Goal: Information Seeking & Learning: Compare options

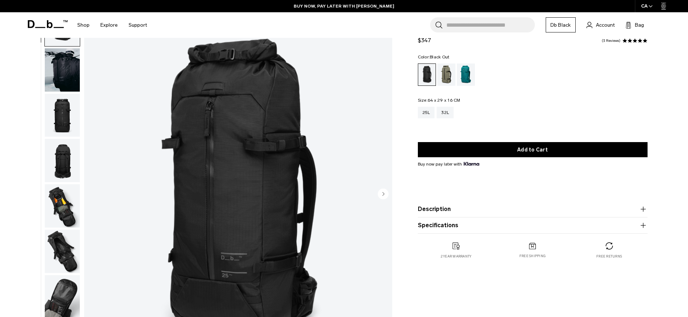
scroll to position [59, 0]
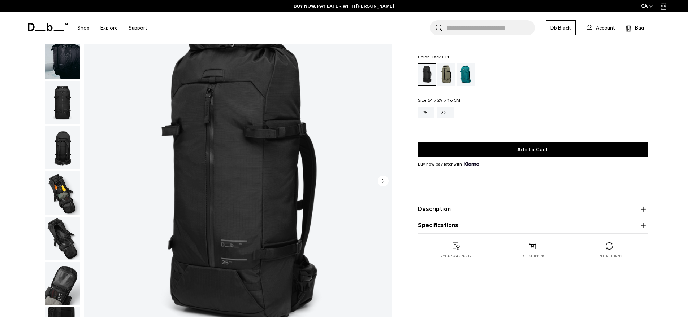
click at [202, 141] on img "1 / 11" at bounding box center [238, 182] width 308 height 385
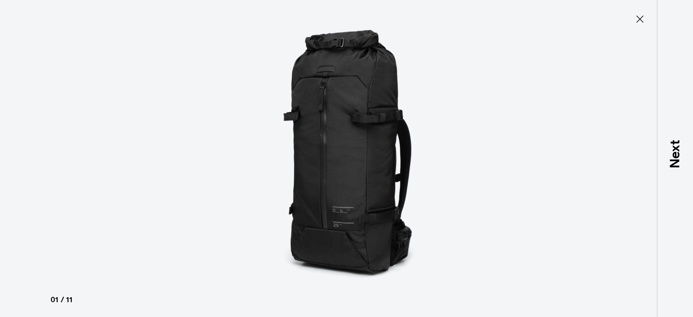
click at [642, 18] on icon at bounding box center [640, 19] width 12 height 12
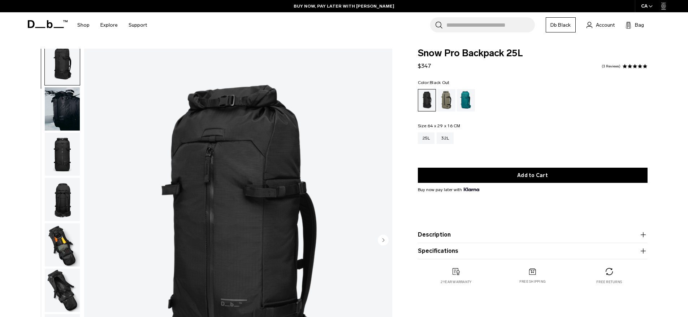
scroll to position [6, 0]
click at [61, 179] on img "button" at bounding box center [62, 200] width 35 height 43
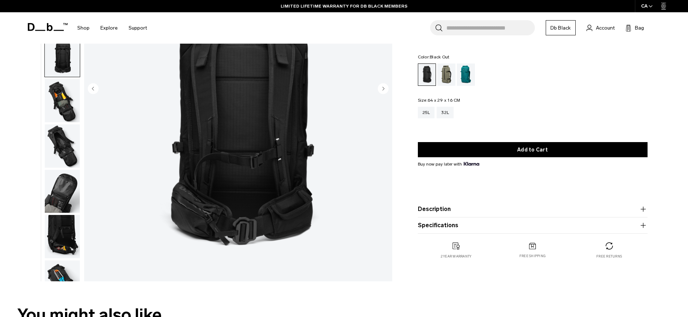
scroll to position [113, 0]
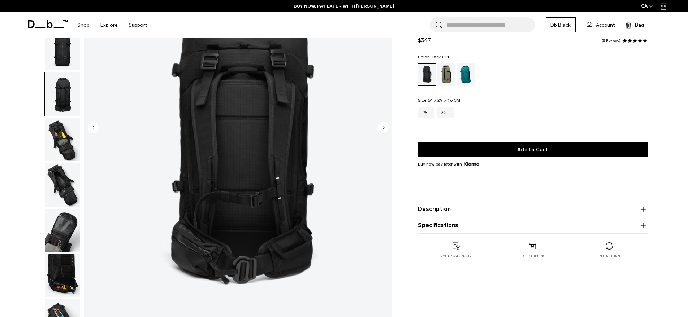
click at [68, 118] on img "button" at bounding box center [62, 139] width 35 height 43
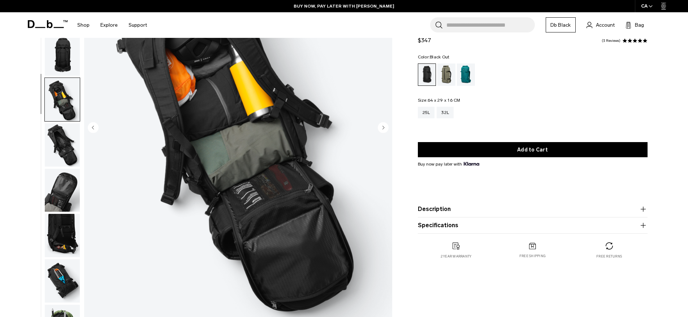
click at [53, 123] on img "button" at bounding box center [62, 144] width 35 height 43
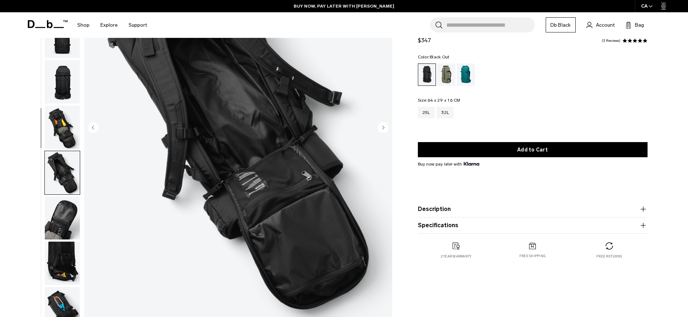
click at [56, 106] on img "button" at bounding box center [62, 127] width 35 height 43
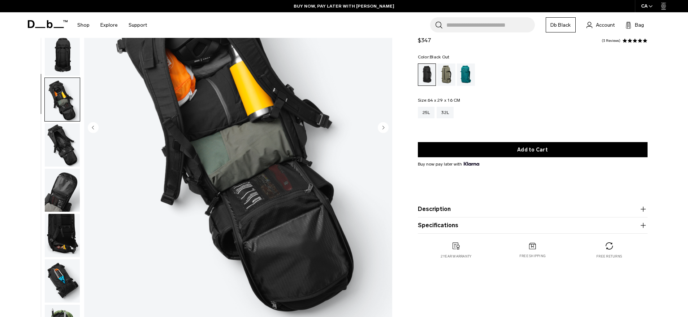
scroll to position [99, 0]
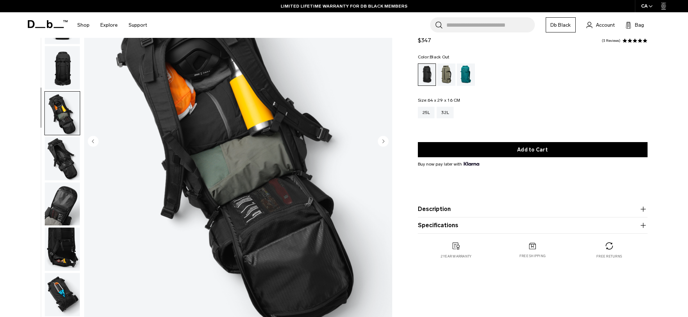
click at [61, 183] on img "button" at bounding box center [62, 204] width 35 height 43
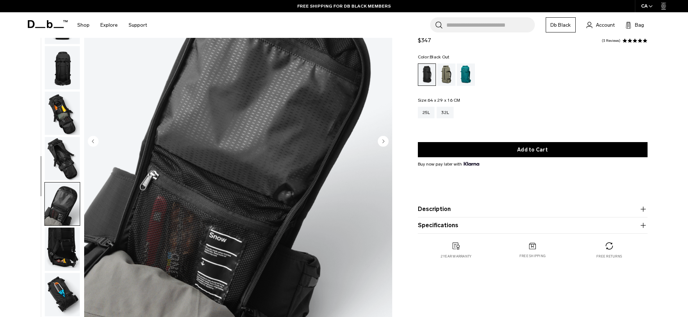
click at [59, 228] on img "button" at bounding box center [62, 249] width 35 height 43
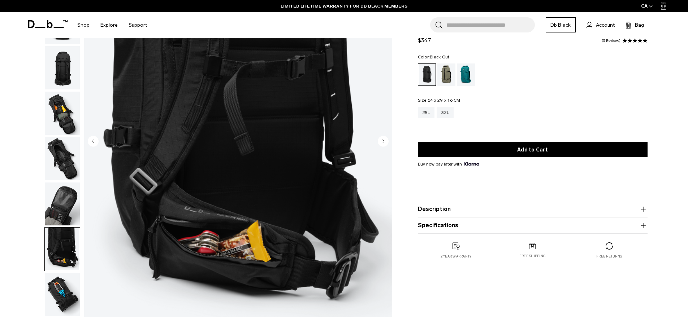
click at [64, 273] on img "button" at bounding box center [62, 294] width 35 height 43
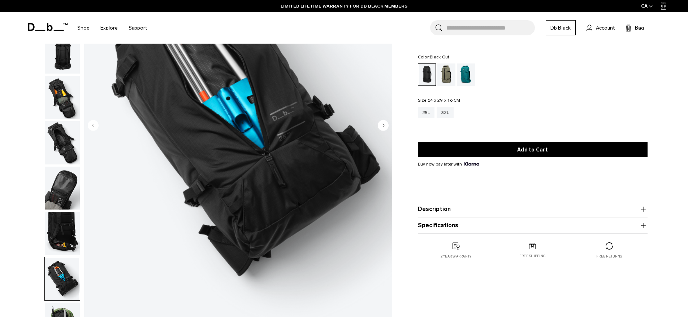
scroll to position [120, 0]
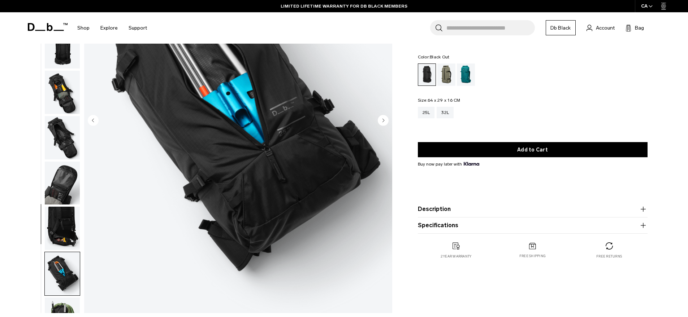
click at [57, 298] on img "button" at bounding box center [62, 319] width 35 height 43
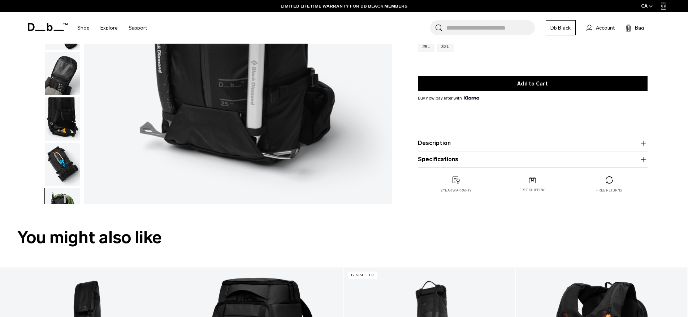
click at [59, 234] on img "button" at bounding box center [62, 255] width 35 height 43
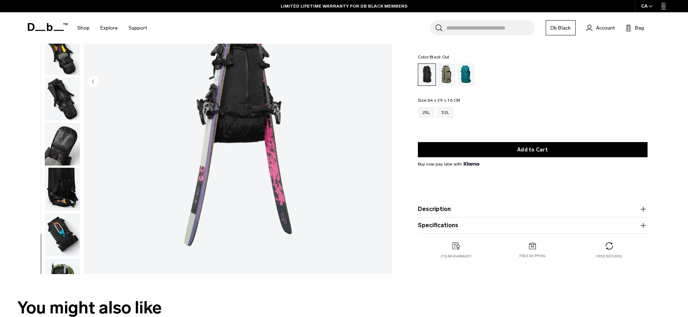
scroll to position [117, 0]
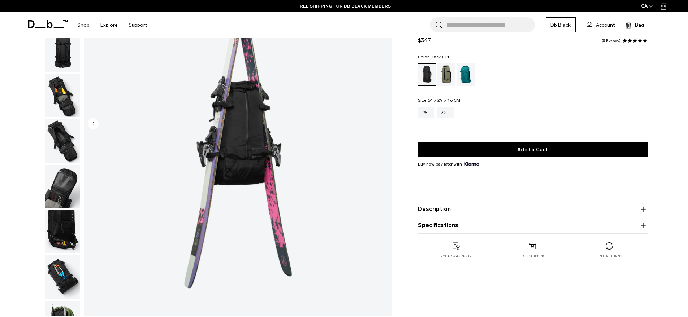
click at [448, 212] on button "Description" at bounding box center [533, 209] width 230 height 9
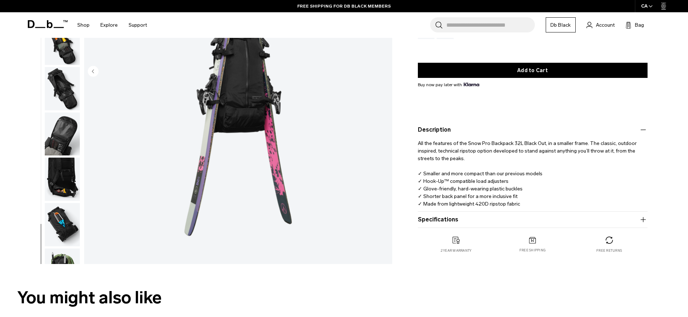
scroll to position [195, 0]
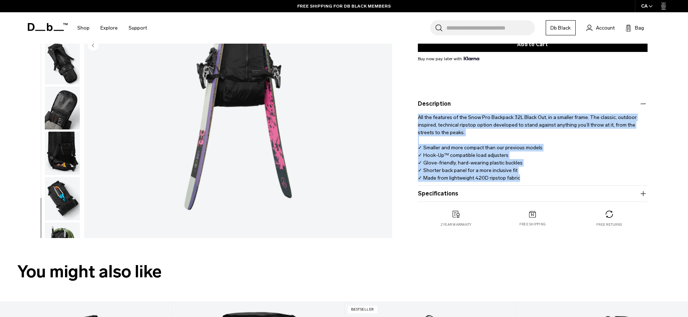
drag, startPoint x: 418, startPoint y: 118, endPoint x: 518, endPoint y: 177, distance: 116.2
click at [518, 177] on p "All the features of the Snow Pro Backpack 32L Black Out, in a smaller frame. Th…" at bounding box center [533, 145] width 230 height 74
copy p "All the features of the Snow Pro Backpack 32L Black Out, in a smaller frame. Th…"
click at [458, 196] on button "Specifications" at bounding box center [533, 194] width 230 height 9
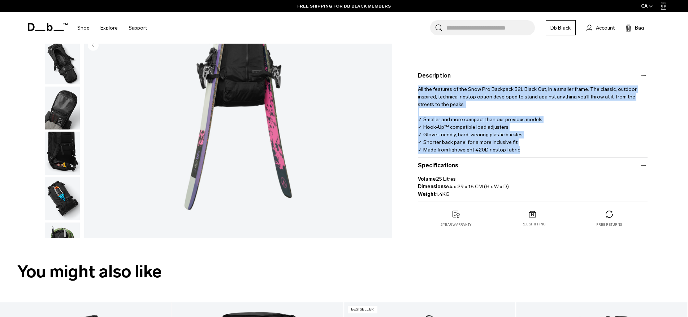
click at [421, 123] on p "All the features of the Snow Pro Backpack 32L Black Out, in a smaller frame. Th…" at bounding box center [533, 117] width 230 height 74
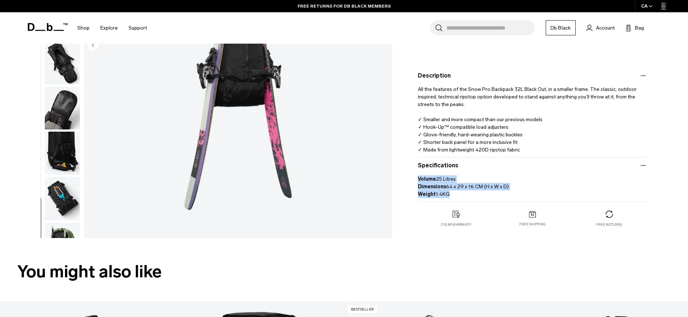
drag, startPoint x: 418, startPoint y: 88, endPoint x: 463, endPoint y: 194, distance: 115.1
click at [464, 154] on div "All the features of the Snow Pro Backpack 32L Black Out, in a smaller frame. Th…" at bounding box center [533, 117] width 230 height 74
copy product-accordion "Volume 25 Litres Dimensions 64 x 29 x 16 CM (H x W x D) Weight 1.4KG"
click at [513, 29] on input "Search for Bags, Luggage..." at bounding box center [490, 27] width 88 height 15
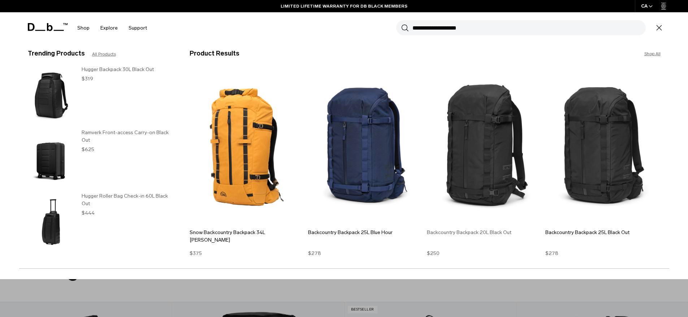
type input "**********"
click at [488, 137] on img at bounding box center [484, 147] width 115 height 155
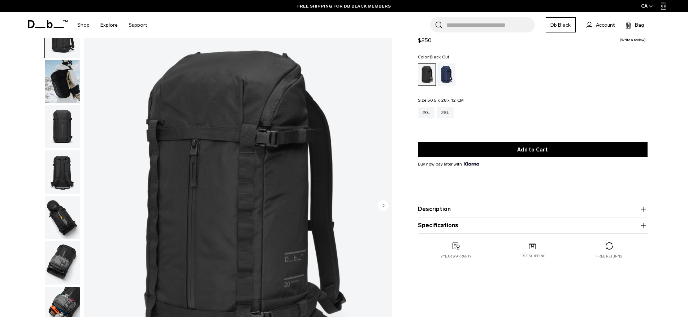
scroll to position [68, 0]
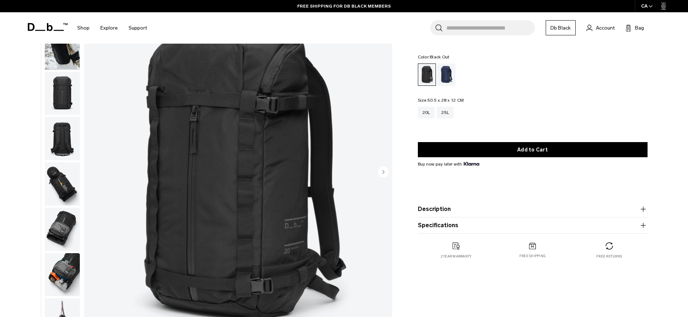
click at [252, 184] on img "1 / 10" at bounding box center [238, 173] width 308 height 385
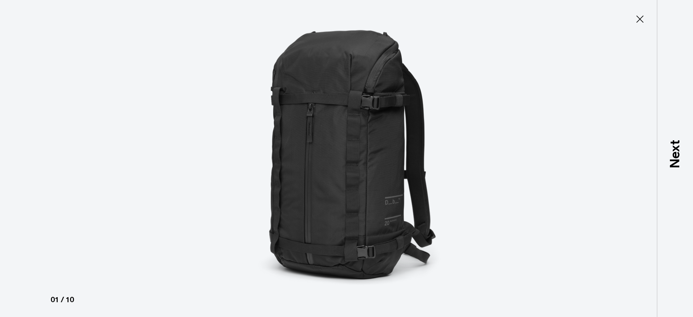
click at [637, 20] on icon at bounding box center [640, 19] width 12 height 12
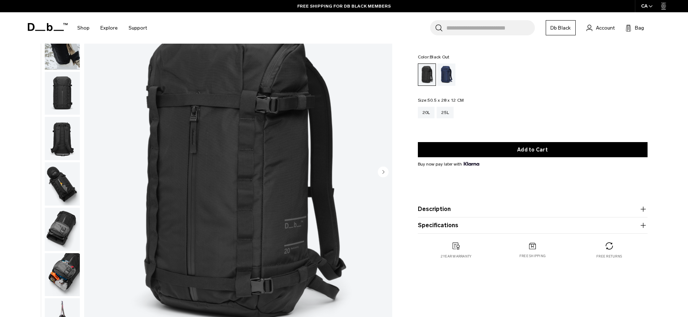
scroll to position [0, 0]
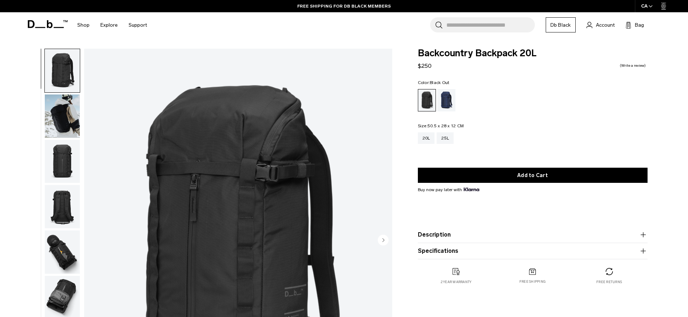
click at [62, 151] on img "button" at bounding box center [62, 161] width 35 height 43
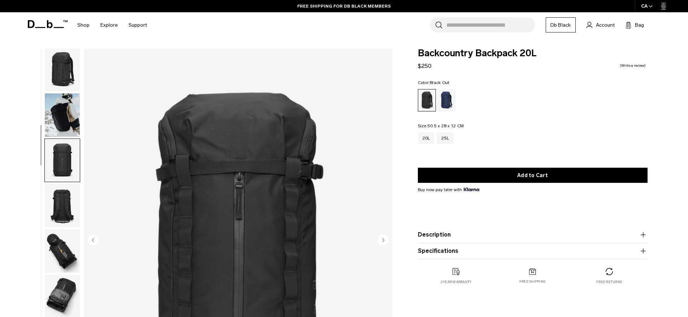
scroll to position [1, 0]
click at [62, 184] on img "button" at bounding box center [62, 205] width 35 height 43
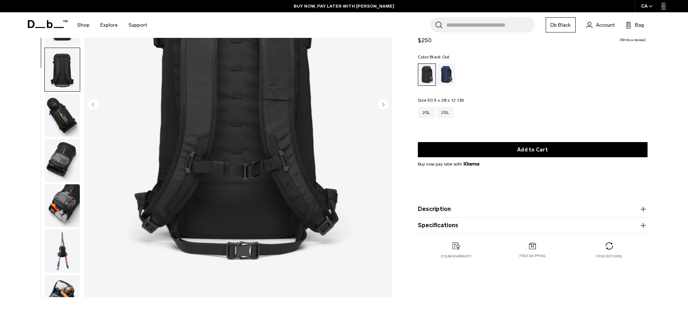
scroll to position [126, 0]
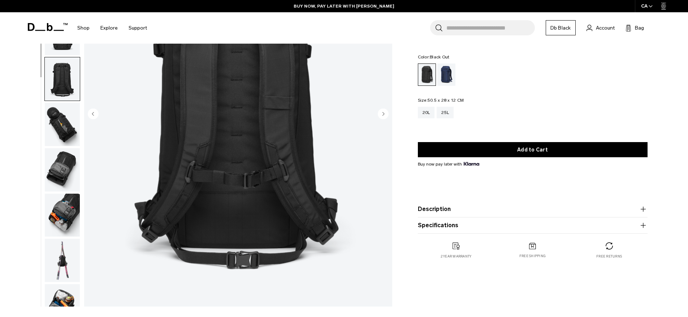
click at [68, 239] on img "button" at bounding box center [62, 260] width 35 height 43
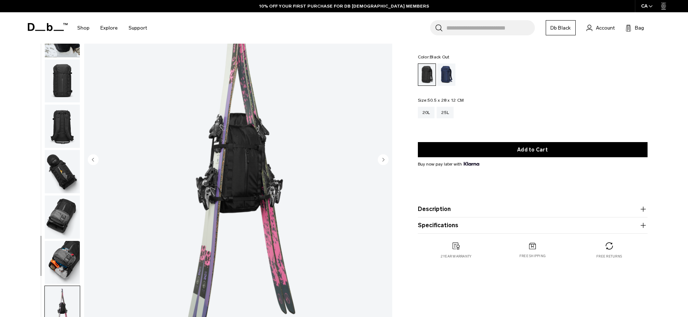
scroll to position [71, 0]
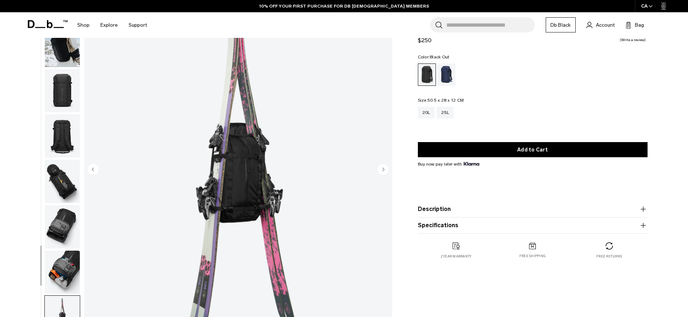
click at [69, 160] on img "button" at bounding box center [62, 181] width 35 height 43
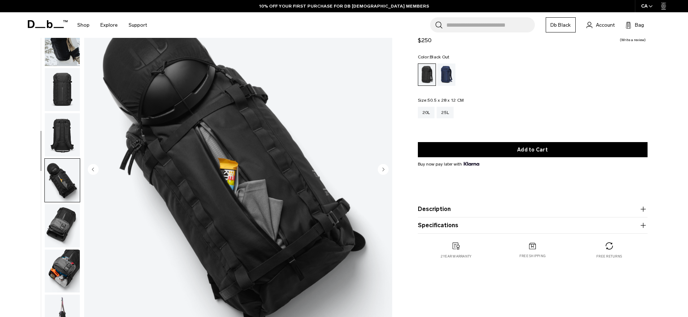
scroll to position [1, 0]
click at [48, 204] on img "button" at bounding box center [62, 225] width 35 height 43
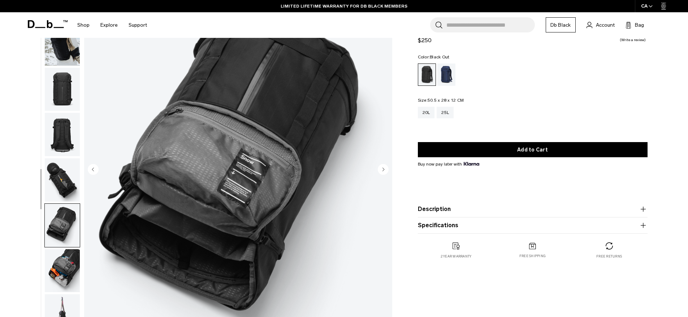
click at [62, 249] on img "button" at bounding box center [62, 270] width 35 height 43
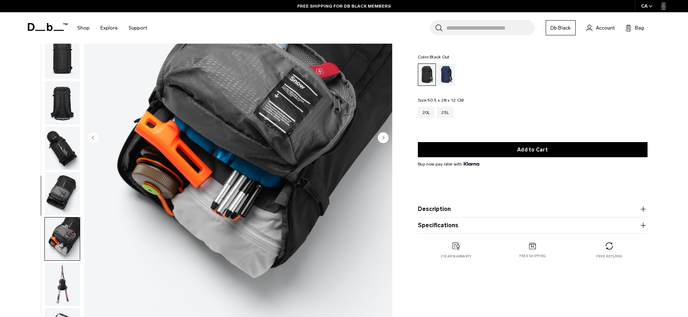
scroll to position [164, 0]
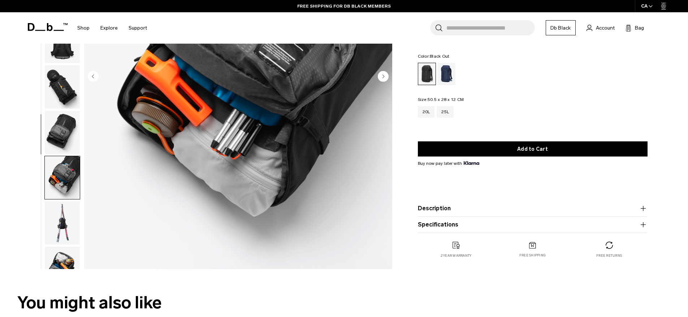
click at [62, 247] on img "button" at bounding box center [62, 268] width 35 height 43
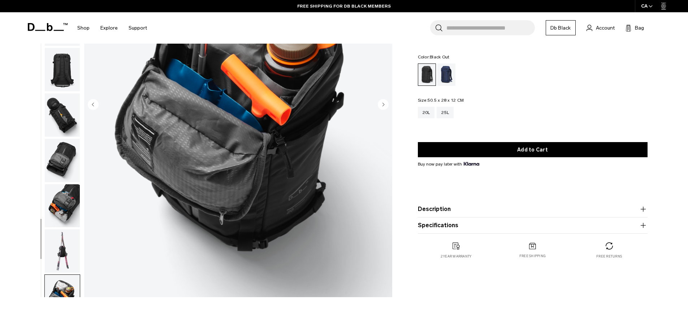
scroll to position [104, 0]
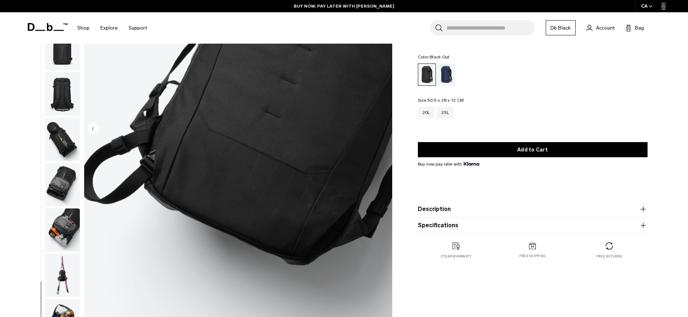
scroll to position [218, 0]
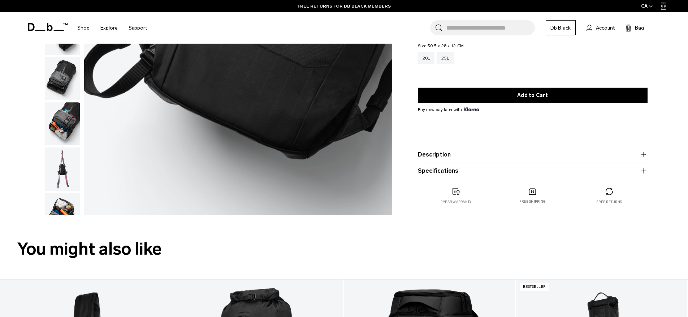
click at [453, 154] on button "Description" at bounding box center [533, 155] width 230 height 9
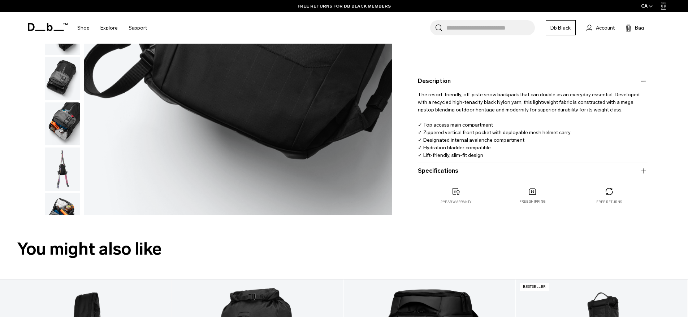
click at [448, 170] on button "Specifications" at bounding box center [533, 171] width 230 height 9
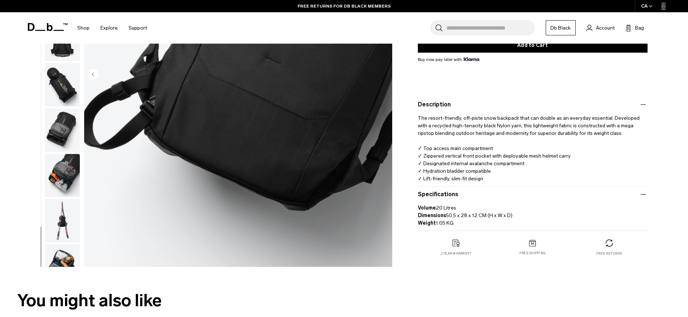
scroll to position [160, 0]
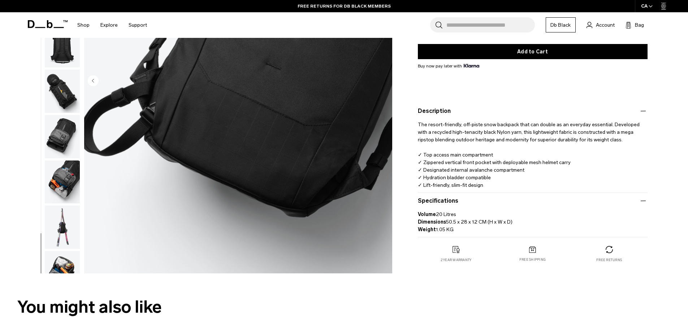
drag, startPoint x: 424, startPoint y: 134, endPoint x: 469, endPoint y: 231, distance: 106.5
click at [469, 189] on div "The resort-friendly, off-piste snow backpack that can double as an everyday ess…" at bounding box center [533, 153] width 230 height 74
copy product-accordion "Volume 20 Litres Dimensions 50.5 x 28 x 12 CM (H x W x D) Weight 1.05 KG"
click at [474, 24] on input "Search for Bags, Luggage..." at bounding box center [490, 24] width 88 height 15
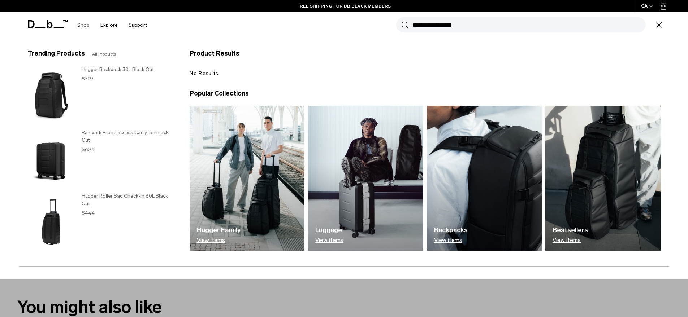
click at [420, 24] on input "**********" at bounding box center [528, 24] width 233 height 15
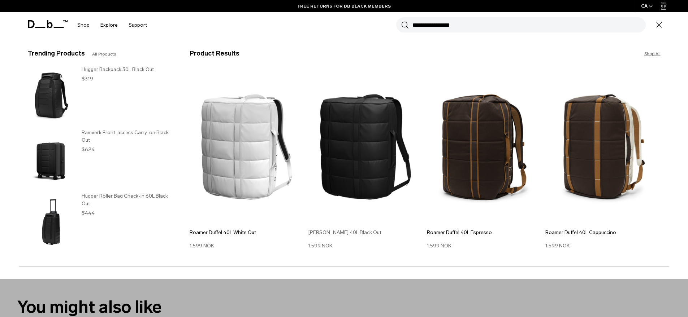
type input "**********"
click at [365, 140] on img at bounding box center [365, 147] width 115 height 155
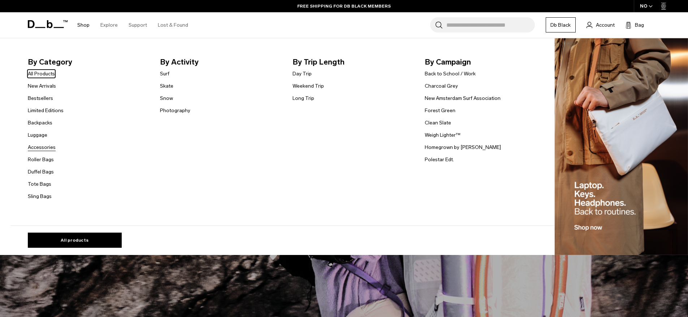
click at [46, 151] on link "Accessories" at bounding box center [42, 148] width 28 height 8
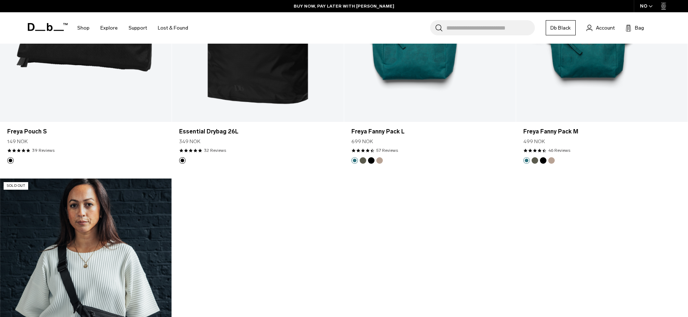
scroll to position [2629, 0]
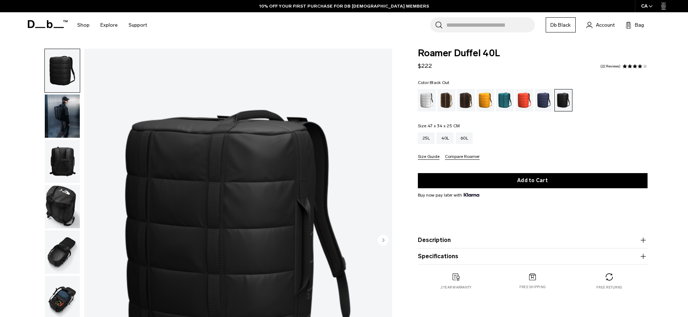
scroll to position [13, 0]
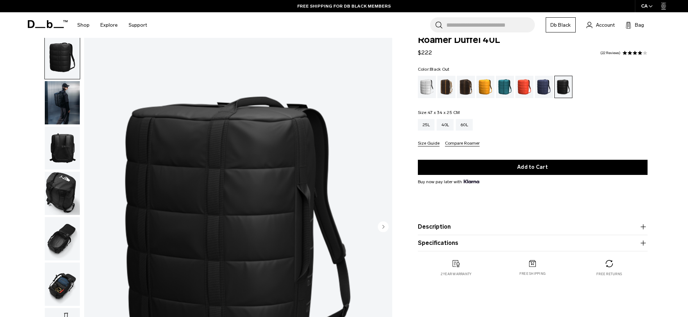
click at [61, 87] on img "button" at bounding box center [62, 102] width 35 height 43
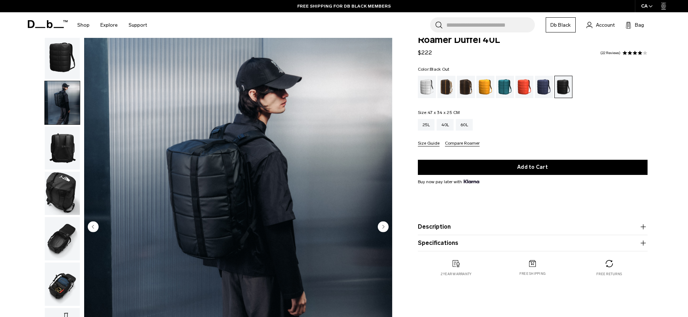
click at [62, 61] on img "button" at bounding box center [62, 57] width 35 height 43
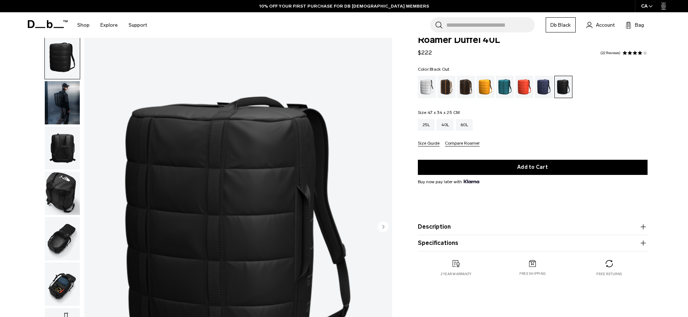
click at [71, 136] on img "button" at bounding box center [62, 148] width 35 height 43
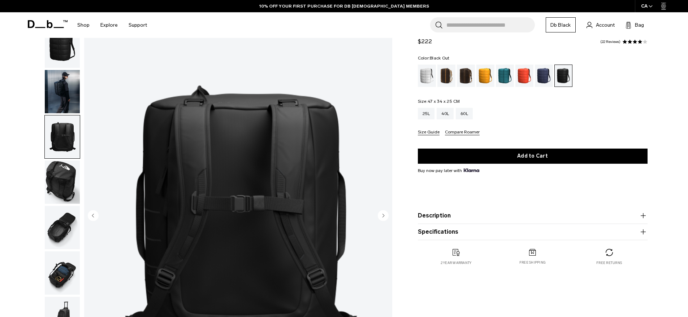
scroll to position [42, 0]
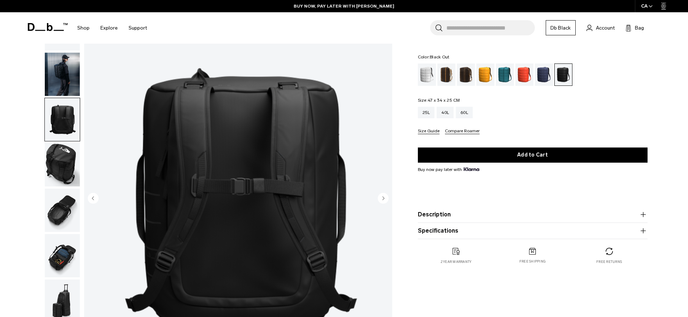
click at [63, 150] on img "button" at bounding box center [62, 164] width 35 height 43
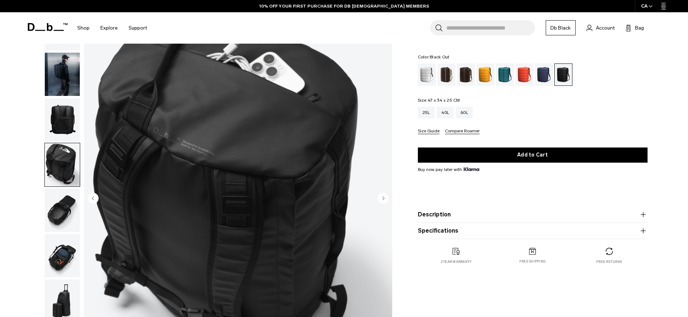
click at [61, 189] on img "button" at bounding box center [62, 210] width 35 height 43
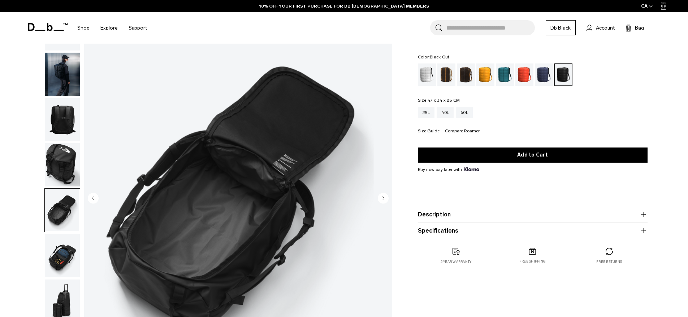
click at [68, 234] on img "button" at bounding box center [62, 255] width 35 height 43
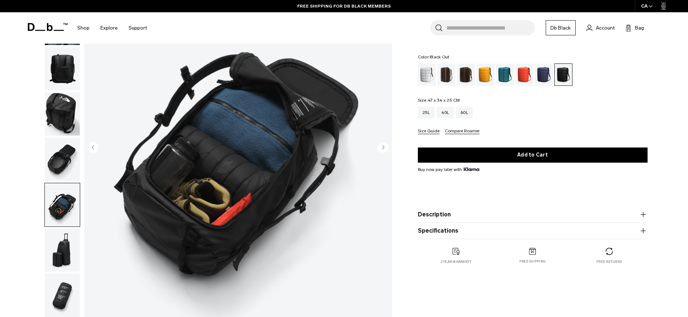
scroll to position [106, 0]
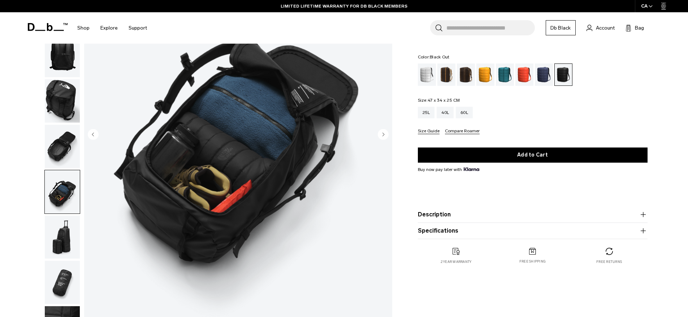
click at [71, 216] on img "button" at bounding box center [62, 237] width 35 height 43
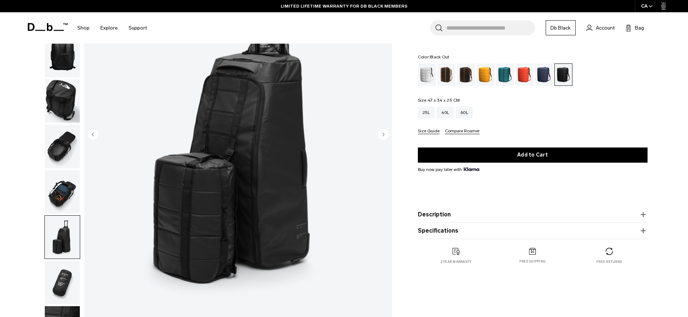
click at [60, 261] on img "button" at bounding box center [62, 282] width 35 height 43
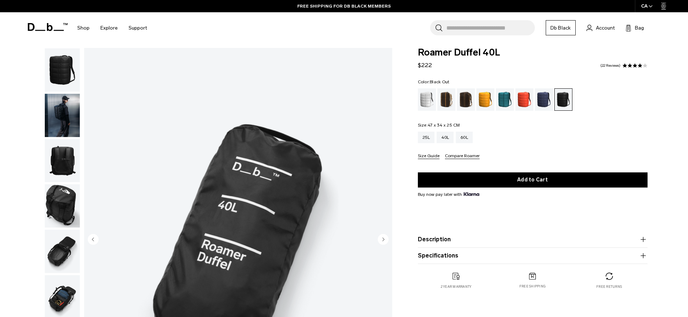
scroll to position [0, 0]
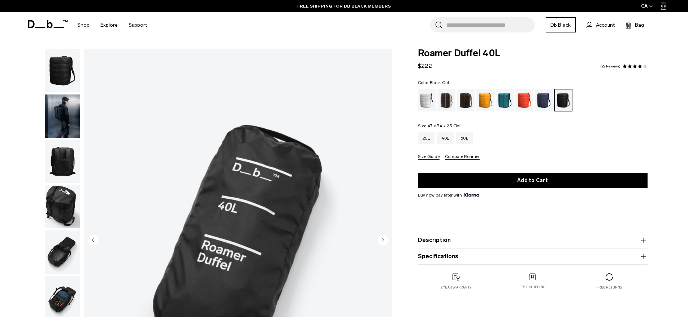
click at [65, 112] on img "button" at bounding box center [62, 116] width 35 height 43
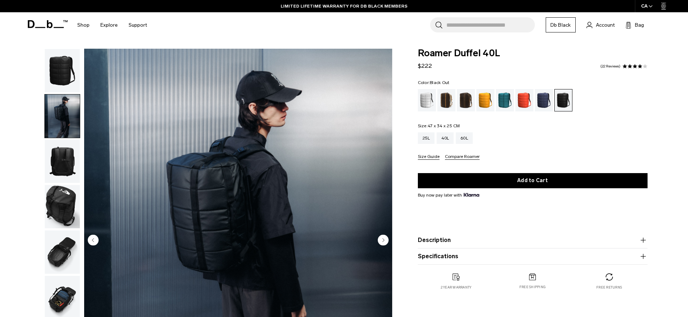
click at [427, 241] on button "Description" at bounding box center [533, 240] width 230 height 9
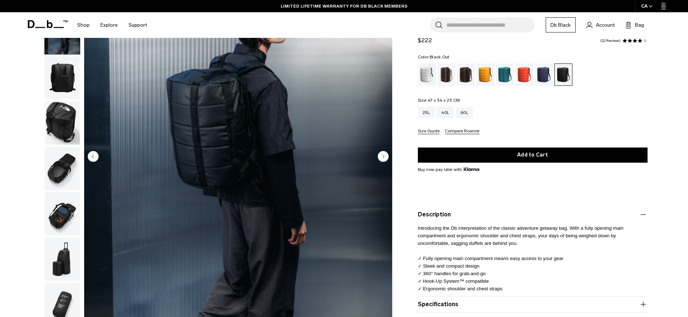
scroll to position [136, 0]
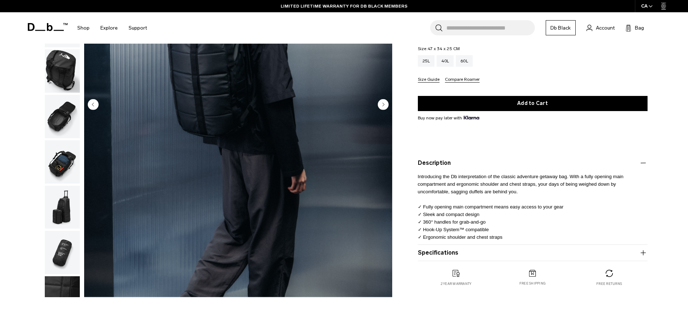
click at [441, 256] on button "Specifications" at bounding box center [533, 253] width 230 height 9
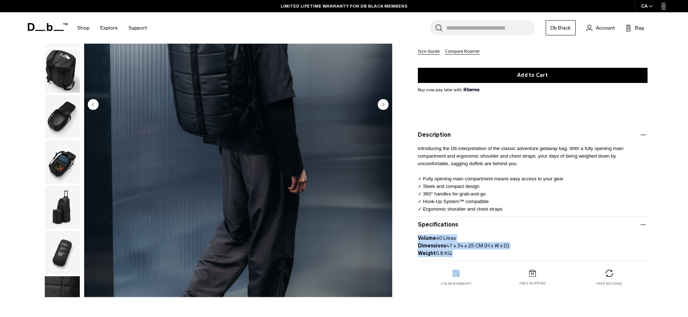
drag, startPoint x: 418, startPoint y: 147, endPoint x: 464, endPoint y: 261, distance: 122.5
click at [475, 213] on div "Introducing the Db interpretation of the classic adventure getaway bag. With a …" at bounding box center [533, 176] width 230 height 74
click at [416, 184] on div "Roamer Duffel 40L $222 4.2 star rating 22 Reviews Color: Black Out Out of stock…" at bounding box center [532, 122] width 273 height 358
drag, startPoint x: 416, startPoint y: 149, endPoint x: 469, endPoint y: 254, distance: 117.7
click at [469, 254] on div "Roamer Duffel 40L $222 4.2 star rating 22 Reviews Color: Black Out Out of stock…" at bounding box center [532, 122] width 273 height 358
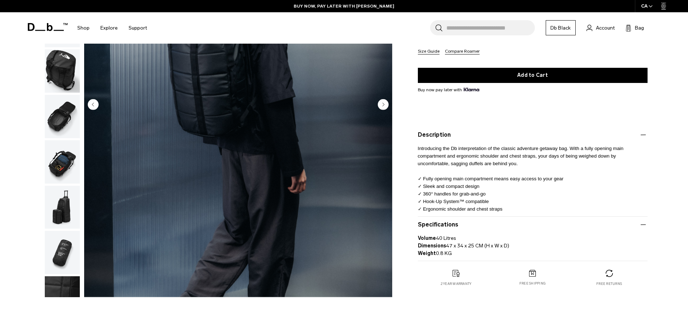
copy product-accordion "Volume 40 Litres Dimensions 47 x 34 x 25 CM (H x W x D) Weight 0.8 KG"
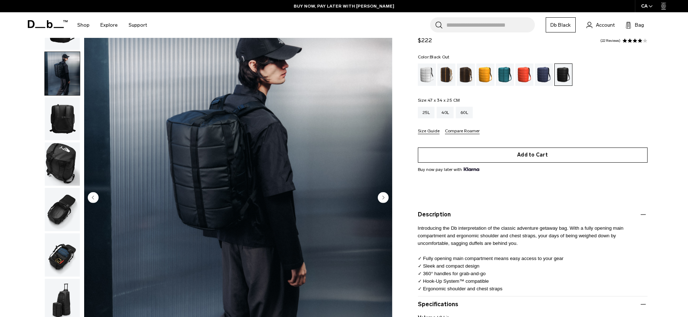
scroll to position [31, 0]
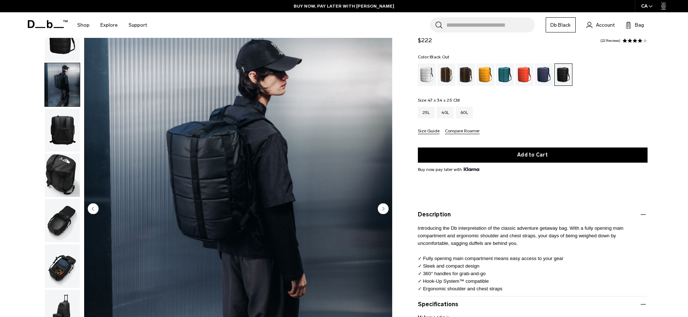
click at [469, 22] on input "Search for Bags, Luggage..." at bounding box center [490, 24] width 88 height 15
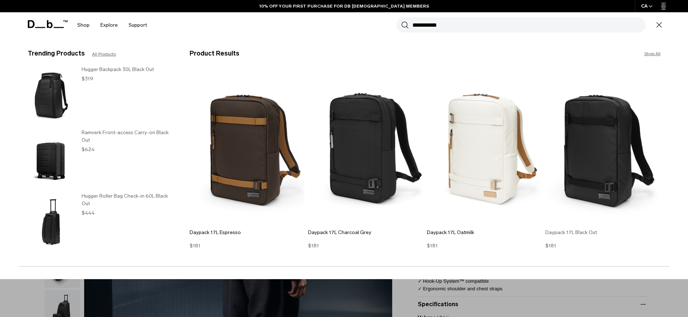
type input "**********"
click at [586, 155] on img at bounding box center [602, 147] width 115 height 155
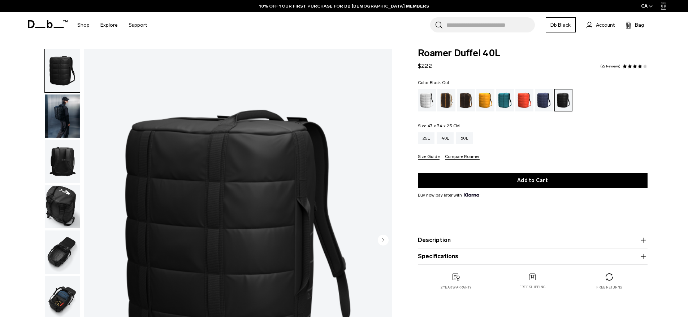
click at [649, 5] on span "button" at bounding box center [650, 6] width 4 height 5
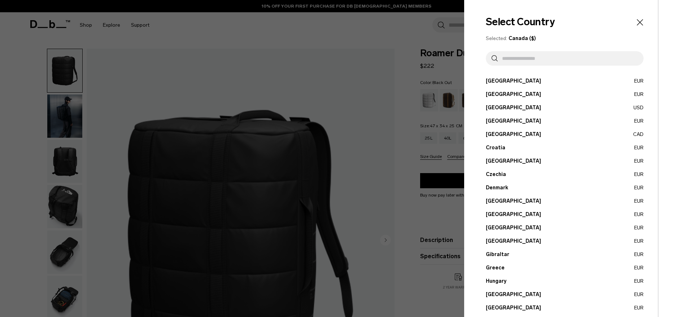
click at [422, 52] on div at bounding box center [346, 158] width 693 height 317
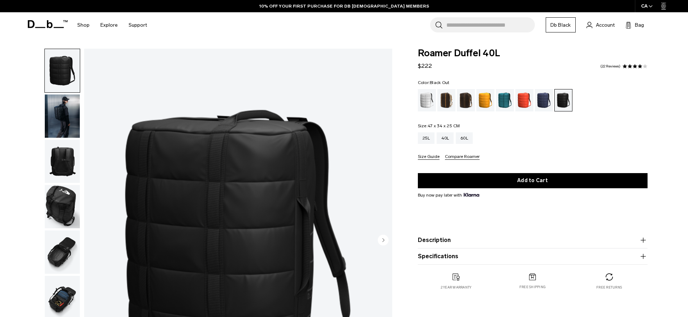
click at [498, 23] on input "Search for Bags, Luggage..." at bounding box center [490, 24] width 88 height 15
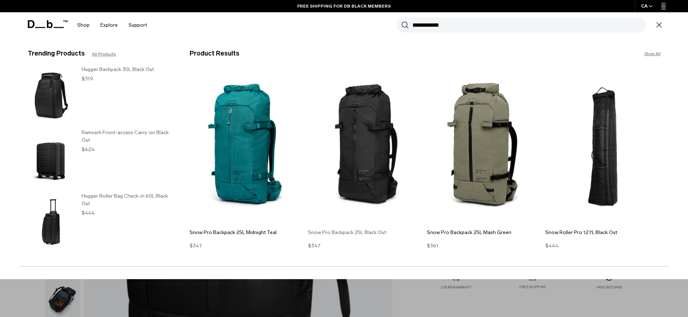
type input "**********"
click at [366, 135] on img at bounding box center [365, 147] width 115 height 155
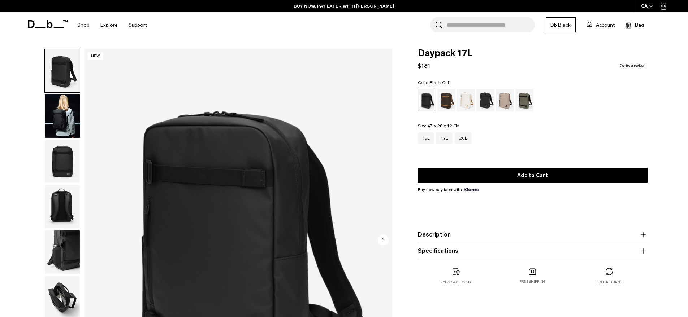
click at [437, 235] on button "Description" at bounding box center [533, 235] width 230 height 9
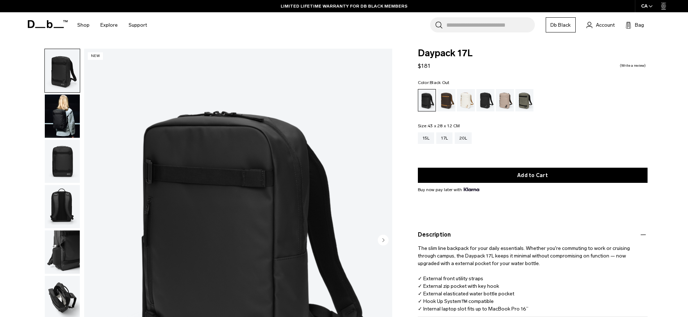
click at [64, 185] on img "button" at bounding box center [62, 206] width 35 height 43
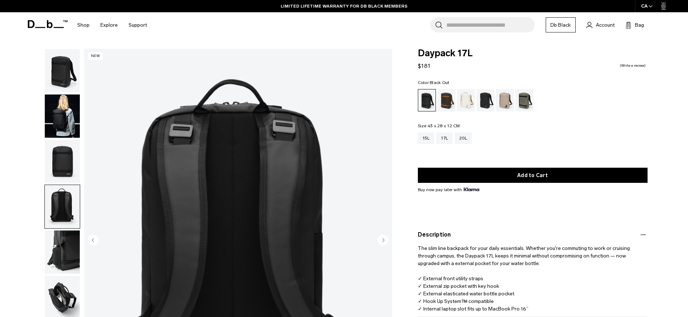
scroll to position [68, 0]
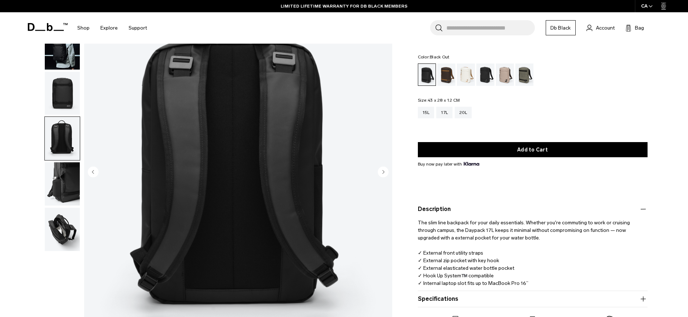
click at [64, 208] on img "button" at bounding box center [62, 229] width 35 height 43
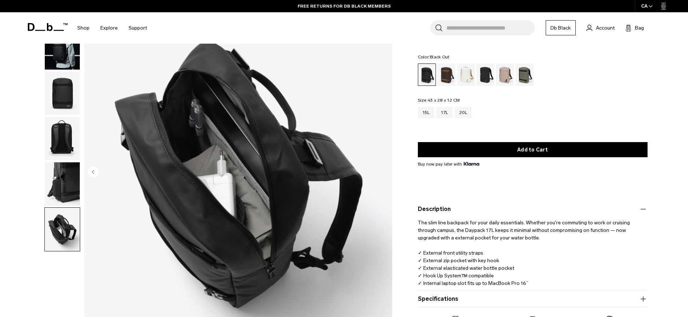
click at [49, 162] on img "button" at bounding box center [62, 183] width 35 height 43
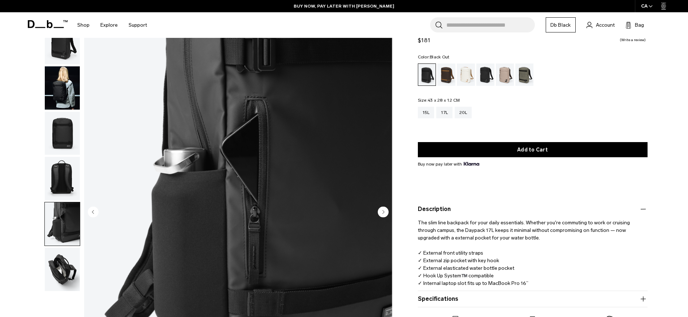
scroll to position [0, 0]
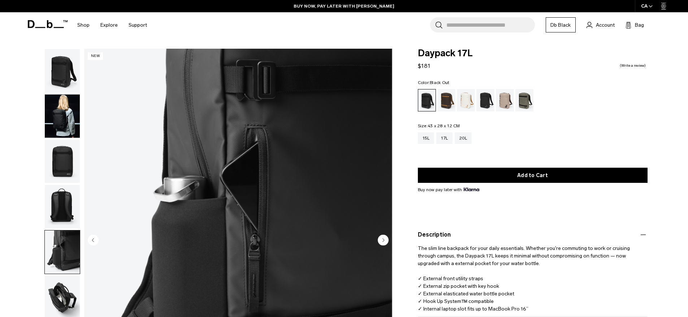
click at [57, 109] on img "button" at bounding box center [62, 116] width 35 height 43
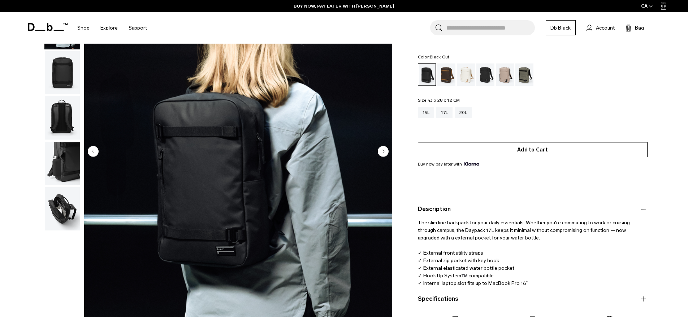
scroll to position [136, 0]
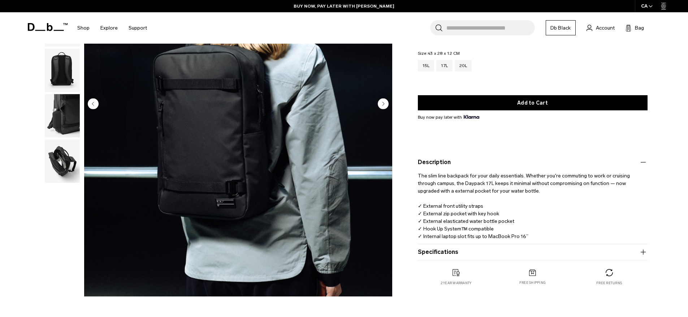
click at [447, 258] on product-accordion "Specifications Volume 17 Litres Dimensions 43 x 28 x 12 CM (H x W x D) Weight 0…" at bounding box center [533, 252] width 230 height 16
click at [429, 252] on button "Specifications" at bounding box center [533, 252] width 230 height 9
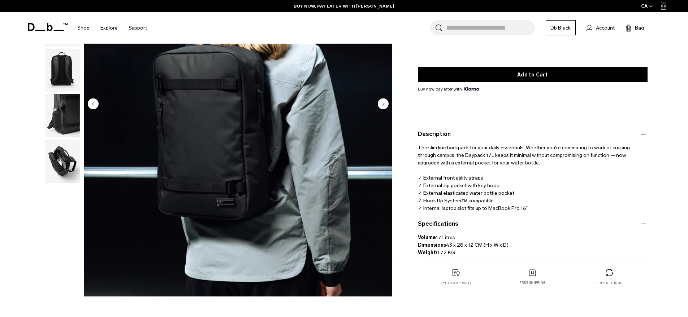
drag, startPoint x: 418, startPoint y: 148, endPoint x: 466, endPoint y: 258, distance: 120.1
click at [466, 212] on div "The slim line backpack for your daily essentials. Whether you're commuting to w…" at bounding box center [533, 176] width 230 height 74
copy product-accordion "Volume 17 Litres Dimensions 43 x 28 x 12 CM (H x W x D) Weight 0.72 KG"
click at [466, 29] on input "Search for Bags, Luggage..." at bounding box center [490, 27] width 88 height 15
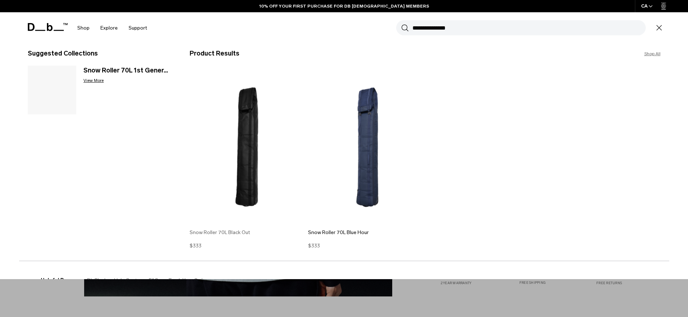
type input "**********"
click at [261, 127] on img at bounding box center [247, 147] width 115 height 155
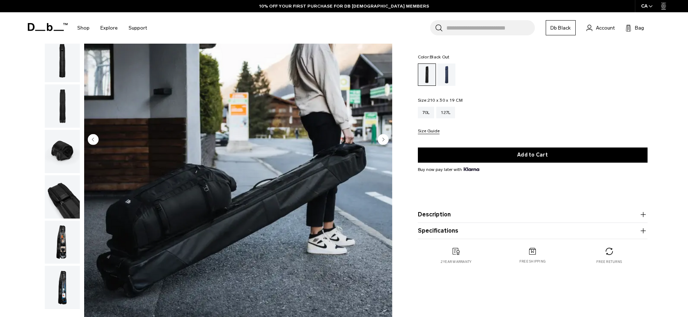
scroll to position [64, 0]
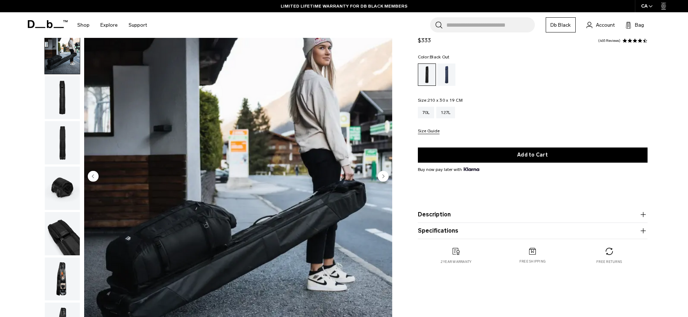
click at [479, 25] on input "Search for Bags, Luggage..." at bounding box center [490, 24] width 88 height 15
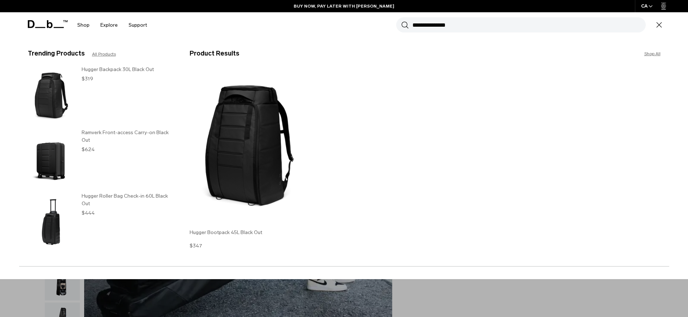
type input "**********"
click at [230, 134] on img at bounding box center [247, 147] width 115 height 155
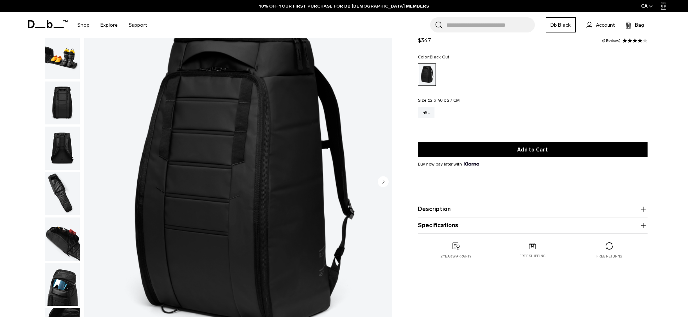
scroll to position [52, 0]
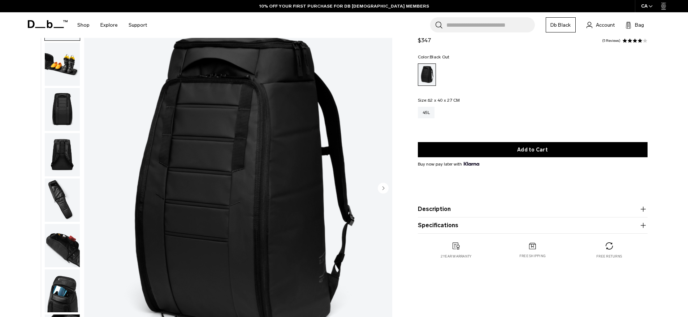
click at [482, 30] on input "Search for Bags, Luggage..." at bounding box center [490, 24] width 88 height 15
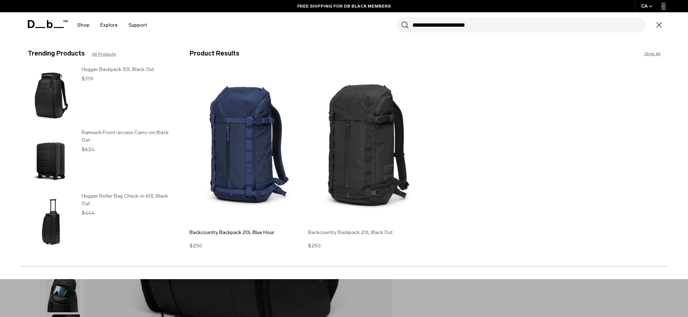
type input "**********"
click at [372, 114] on img at bounding box center [365, 147] width 115 height 155
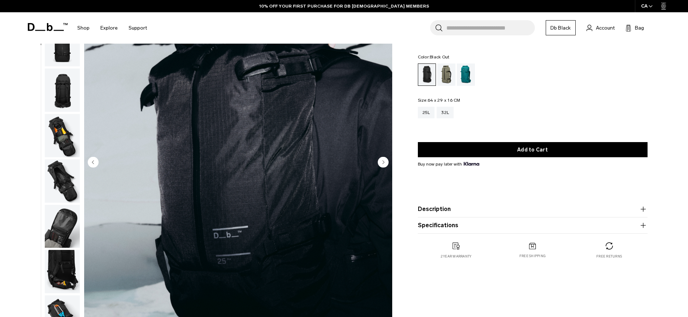
scroll to position [79, 0]
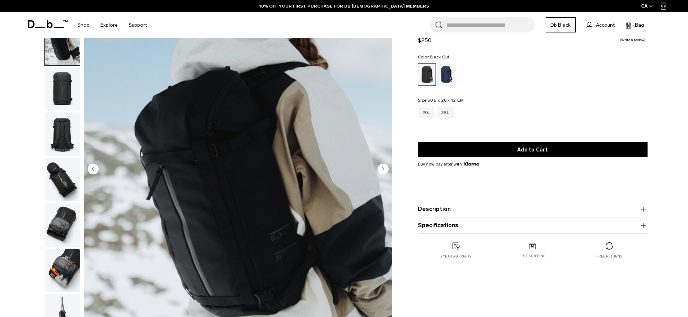
scroll to position [79, 0]
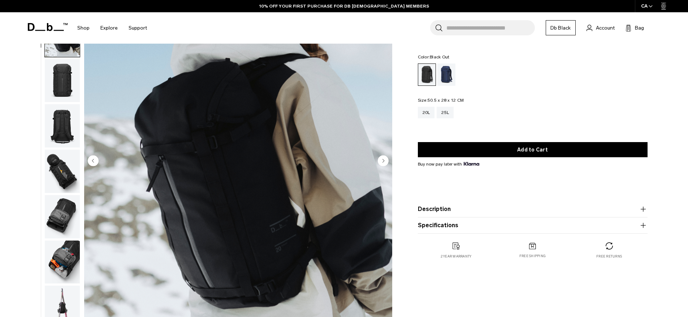
click at [460, 31] on input "Search for Bags, Luggage..." at bounding box center [490, 27] width 88 height 15
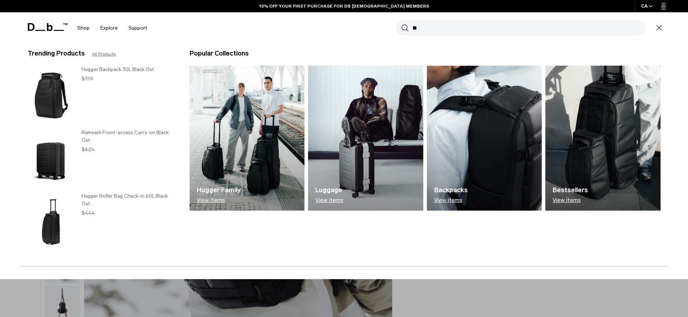
type input "*"
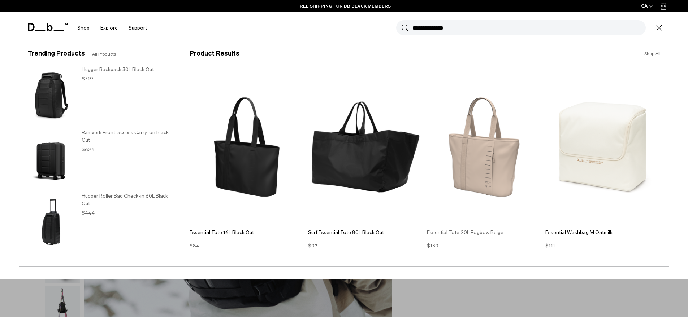
type input "**********"
click at [488, 165] on img at bounding box center [484, 147] width 115 height 155
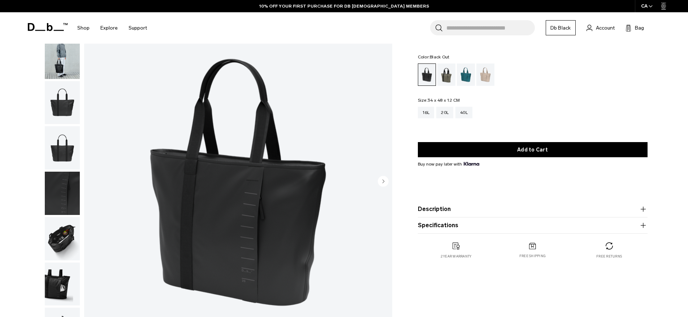
scroll to position [13, 0]
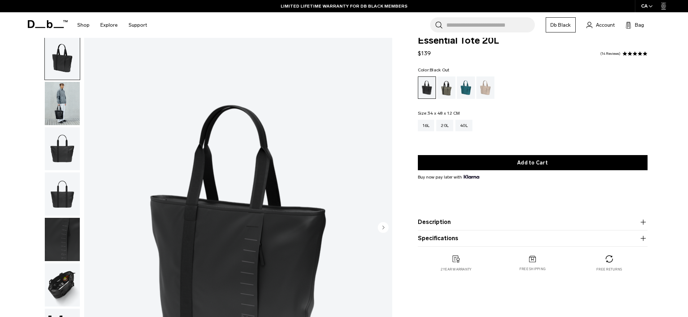
click at [56, 173] on img "button" at bounding box center [62, 194] width 35 height 43
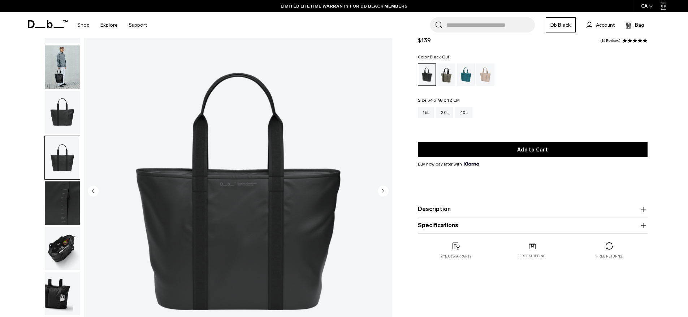
scroll to position [59, 0]
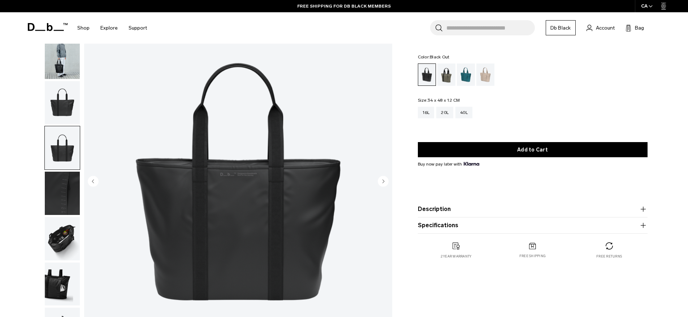
click at [52, 217] on img "button" at bounding box center [62, 238] width 35 height 43
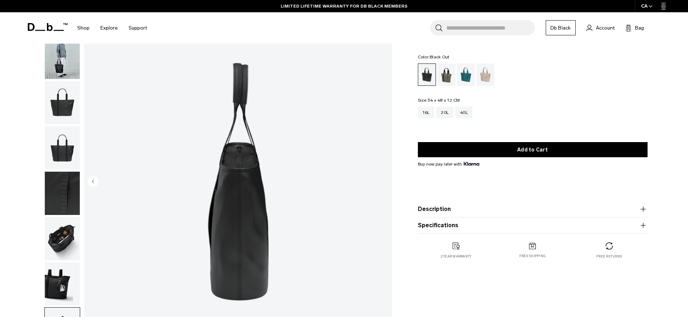
click at [57, 217] on img "button" at bounding box center [62, 238] width 35 height 43
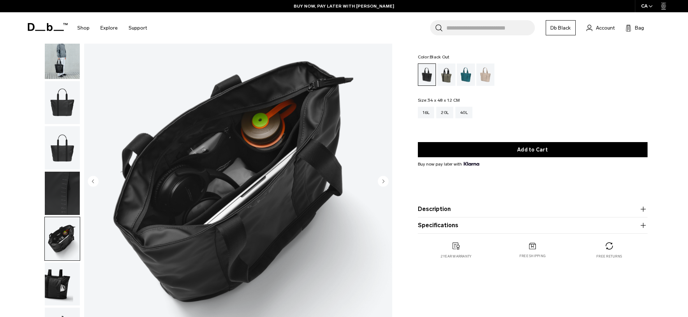
click at [54, 263] on img "button" at bounding box center [62, 284] width 35 height 43
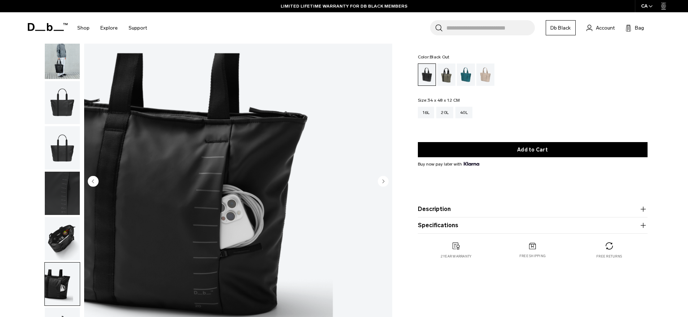
scroll to position [9, 0]
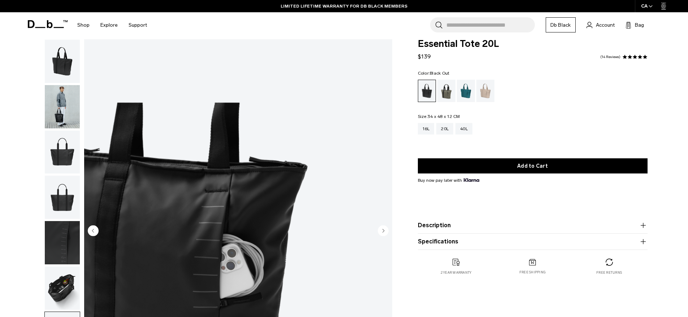
click at [69, 107] on img "button" at bounding box center [62, 106] width 35 height 43
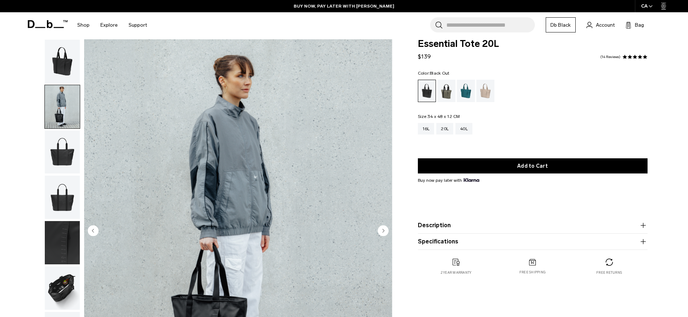
click at [432, 223] on button "Description" at bounding box center [533, 225] width 230 height 9
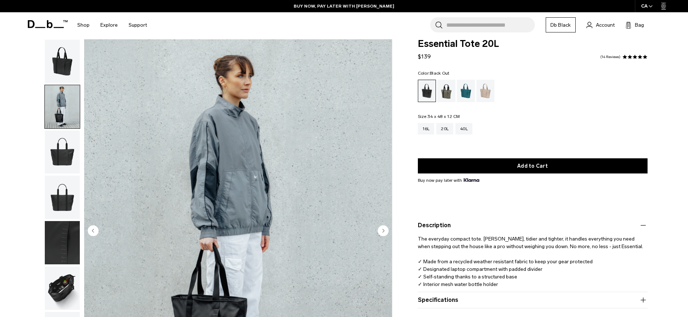
click at [430, 305] on product-accordion "Specifications Volume 20 Litres Dimensions 34 x 48 x 12 CM (H x W x D) Weight 0…" at bounding box center [533, 300] width 230 height 16
click at [432, 300] on button "Specifications" at bounding box center [533, 300] width 230 height 9
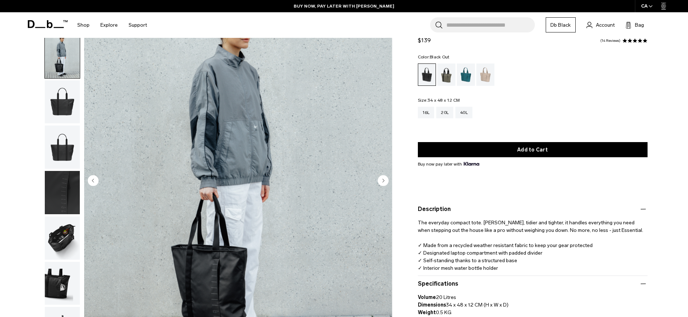
scroll to position [151, 0]
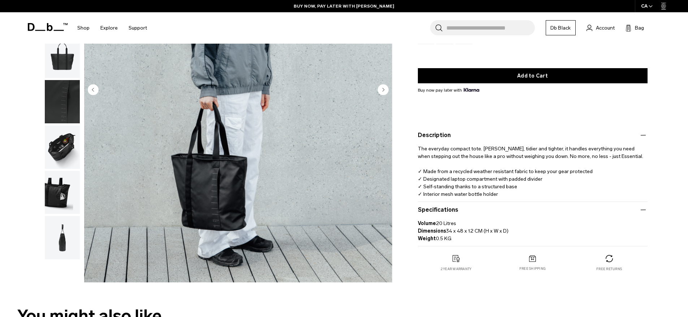
drag, startPoint x: 432, startPoint y: 168, endPoint x: 461, endPoint y: 237, distance: 74.9
click at [461, 198] on div "The everyday compact tote. Smaller, tidier and tighter, it handles everything y…" at bounding box center [533, 169] width 230 height 58
copy product-accordion "Volume 20 Litres Dimensions 34 x 48 x 12 CM (H x W x D) Weight 0.5 KG"
click at [501, 26] on input "Search for Bags, Luggage..." at bounding box center [490, 27] width 88 height 15
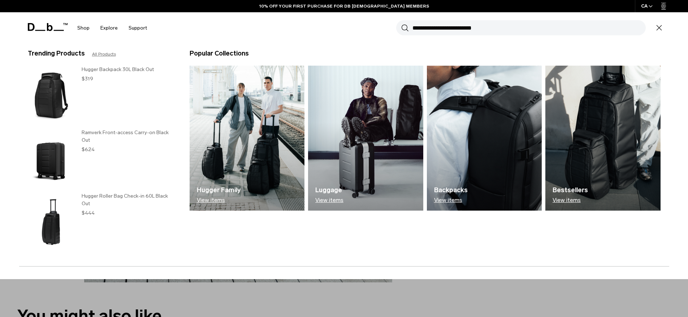
type input "*"
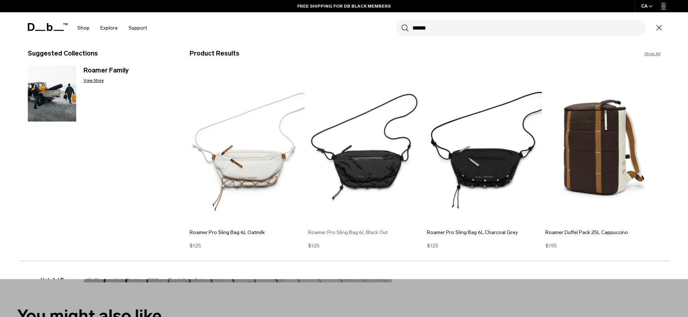
type input "******"
click at [363, 169] on img at bounding box center [365, 147] width 115 height 155
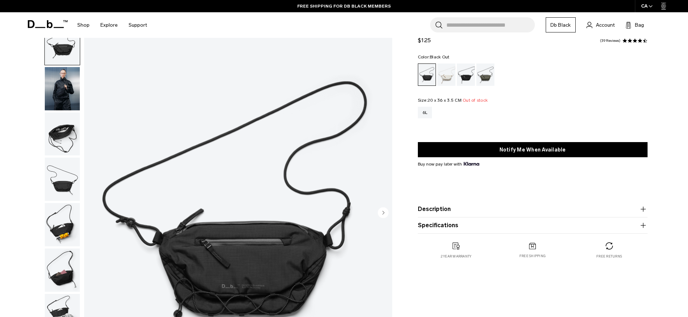
scroll to position [47, 0]
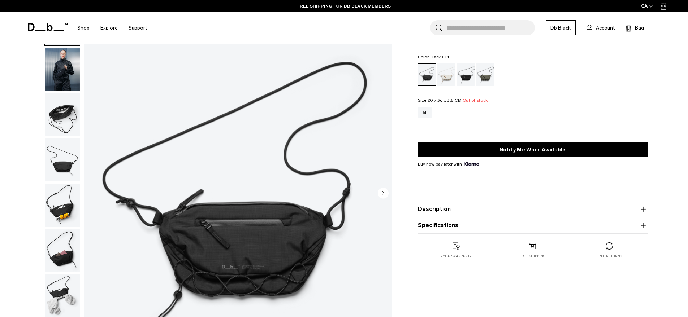
click at [61, 146] on img "button" at bounding box center [62, 159] width 35 height 43
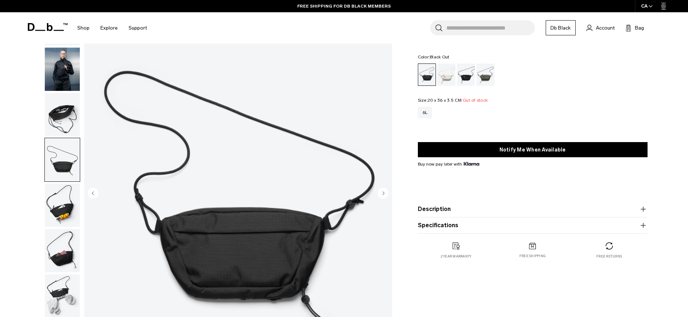
scroll to position [43, 0]
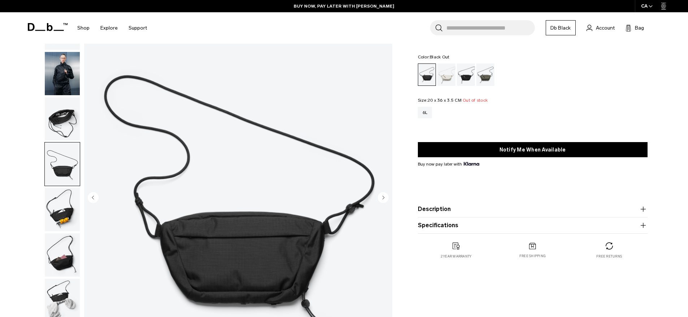
click at [57, 117] on img "button" at bounding box center [62, 118] width 35 height 43
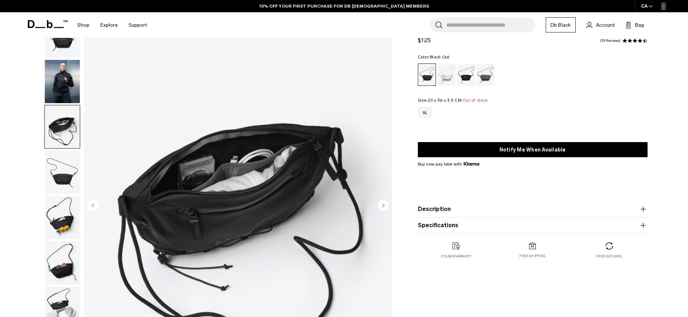
scroll to position [35, 0]
click at [58, 196] on img "button" at bounding box center [62, 217] width 35 height 43
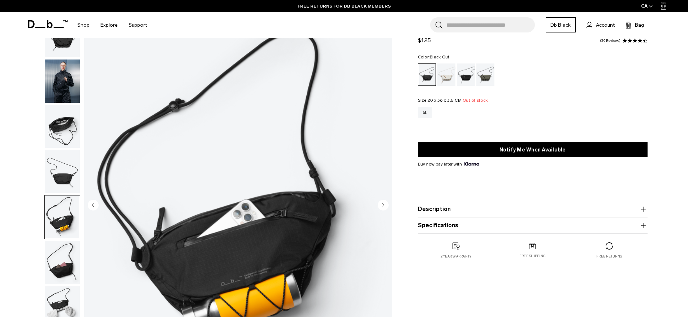
click at [63, 241] on img "button" at bounding box center [62, 262] width 35 height 43
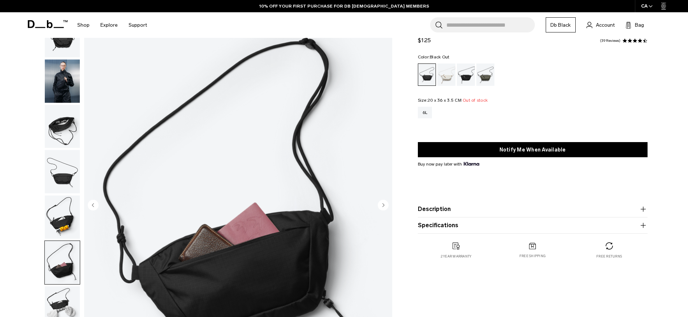
click at [61, 287] on img "button" at bounding box center [62, 308] width 35 height 43
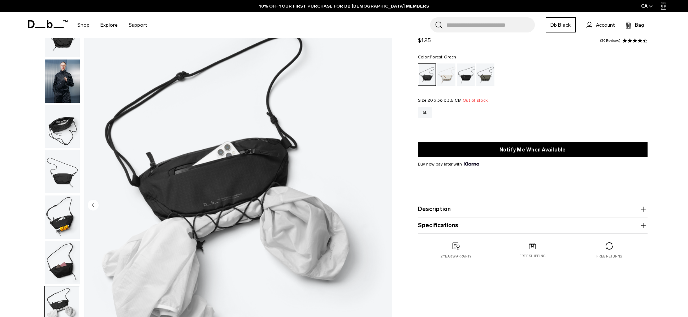
click at [479, 74] on div "Forest Green" at bounding box center [485, 75] width 18 height 22
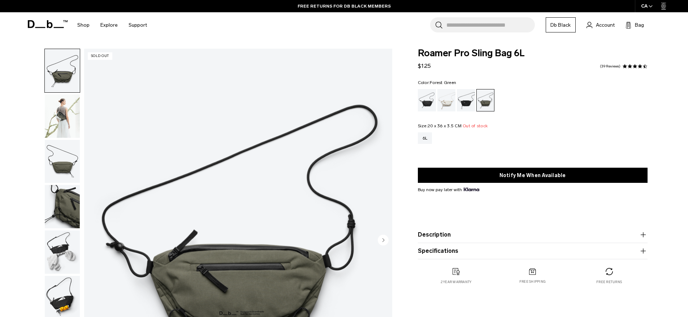
click at [64, 142] on img "button" at bounding box center [62, 161] width 35 height 43
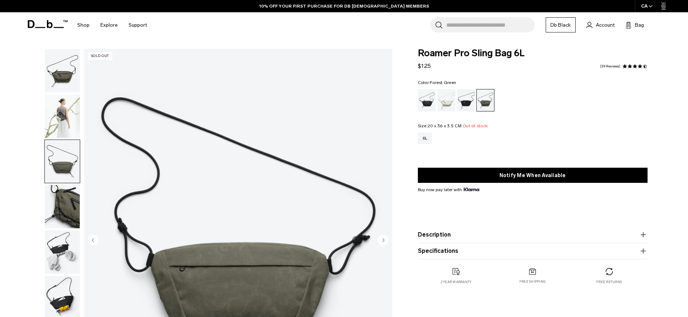
click at [67, 188] on img "button" at bounding box center [62, 206] width 35 height 43
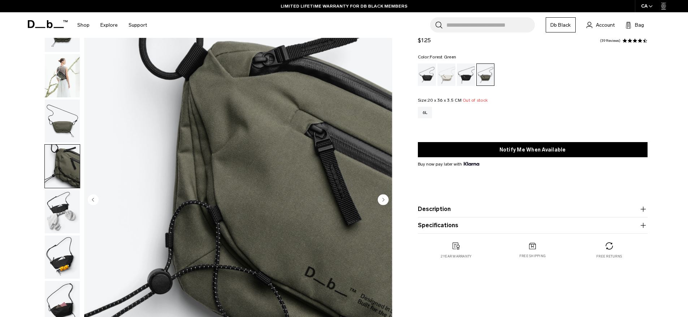
scroll to position [8, 0]
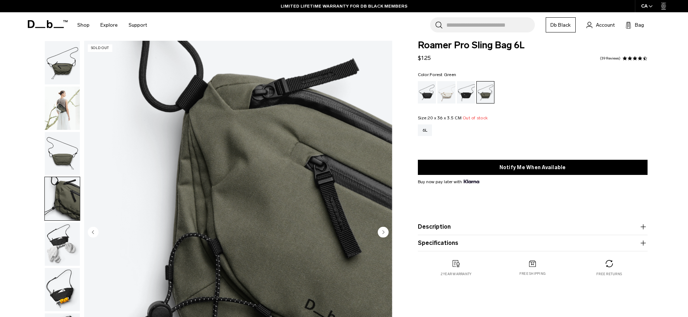
drag, startPoint x: 59, startPoint y: 104, endPoint x: 71, endPoint y: 108, distance: 12.9
click at [59, 104] on img "button" at bounding box center [62, 108] width 35 height 43
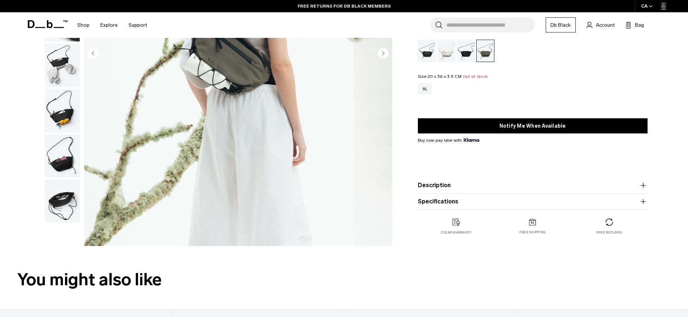
scroll to position [265, 0]
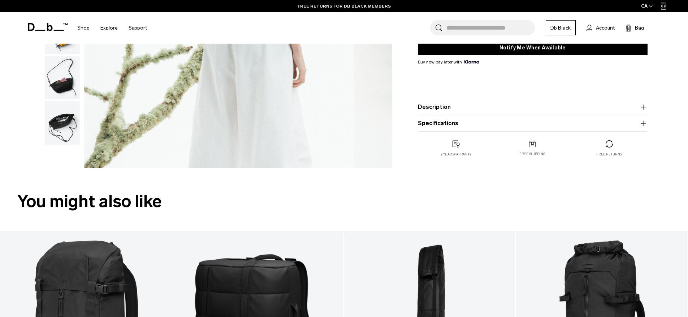
click at [437, 105] on button "Description" at bounding box center [533, 107] width 230 height 9
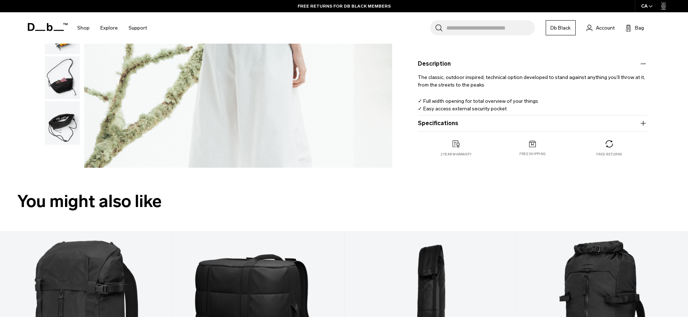
click at [444, 122] on button "Specifications" at bounding box center [533, 123] width 230 height 9
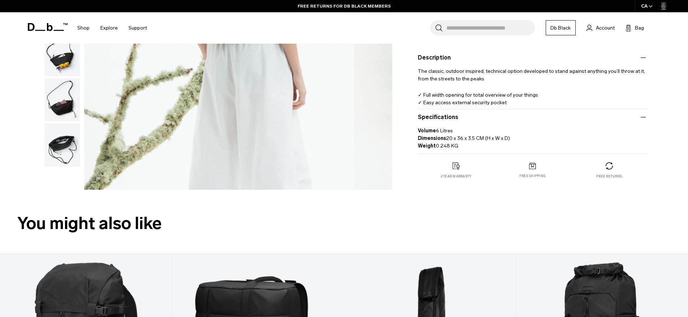
scroll to position [226, 0]
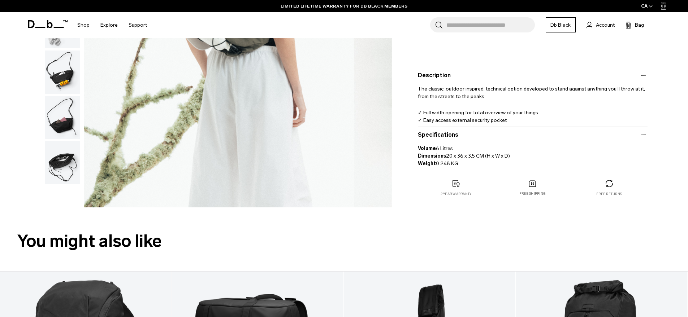
drag, startPoint x: 418, startPoint y: 90, endPoint x: 465, endPoint y: 162, distance: 86.7
click at [465, 123] on div "The classic, outdoor inspired, technical option developed to stand against anyt…" at bounding box center [533, 101] width 230 height 43
copy product-accordion "Volume 6 Litres Dimensions 20 x 36 x 3.5 CM (H x W x D) Weight 0.248 KG"
click at [495, 27] on input "Search for Bags, Luggage..." at bounding box center [490, 24] width 88 height 15
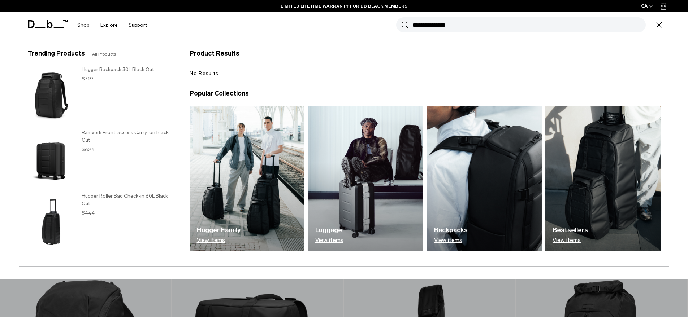
type input "**********"
click at [401, 21] on button "Search" at bounding box center [405, 25] width 8 height 8
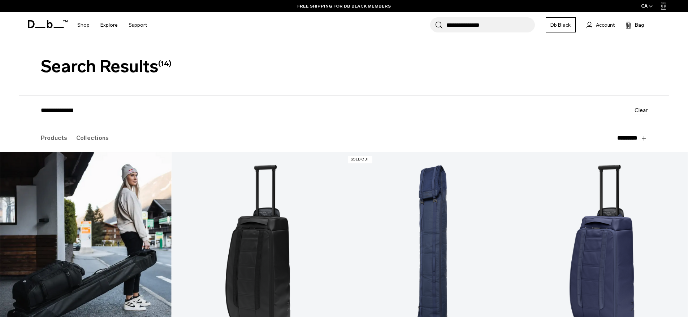
scroll to position [118, 0]
